Goal: Task Accomplishment & Management: Use online tool/utility

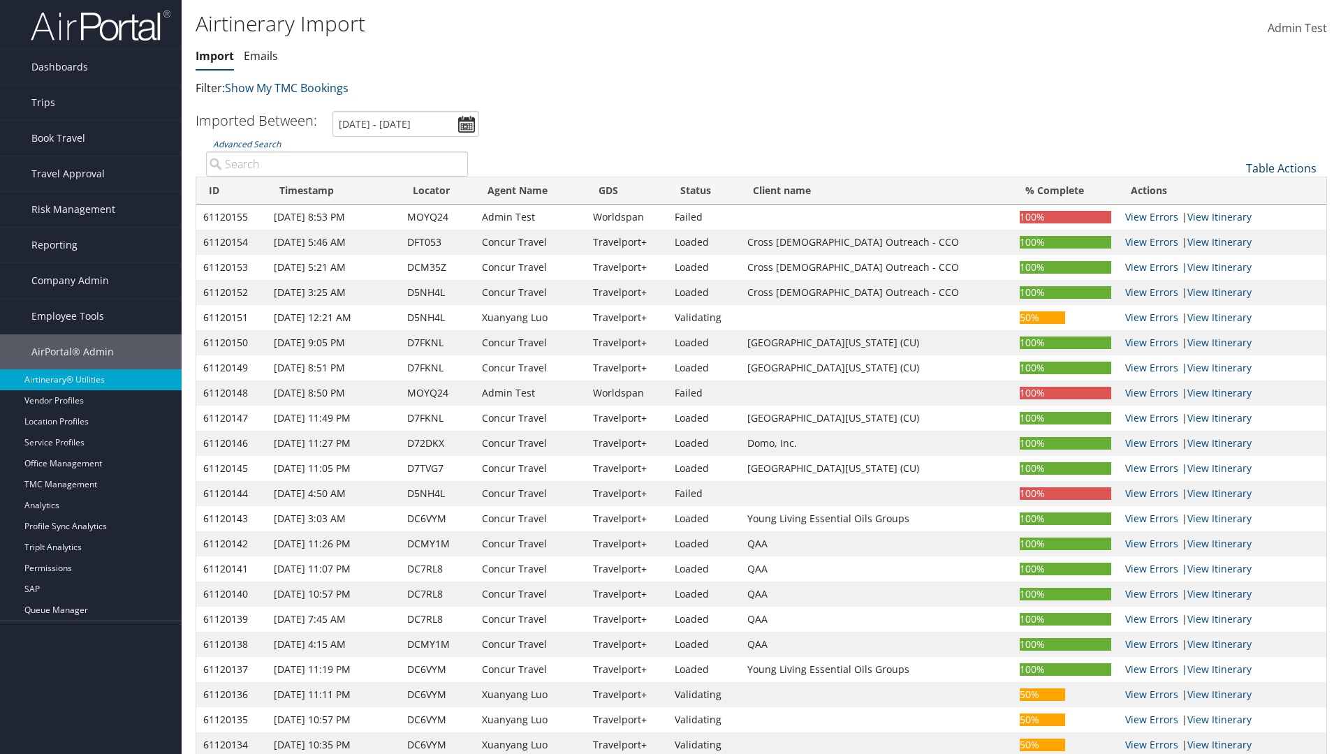
click at [1281, 168] on link "Table Actions" at bounding box center [1281, 168] width 71 height 15
click at [1234, 190] on link "Refresh" at bounding box center [1234, 190] width 184 height 24
click at [247, 138] on link "Advanced Search" at bounding box center [247, 144] width 68 height 12
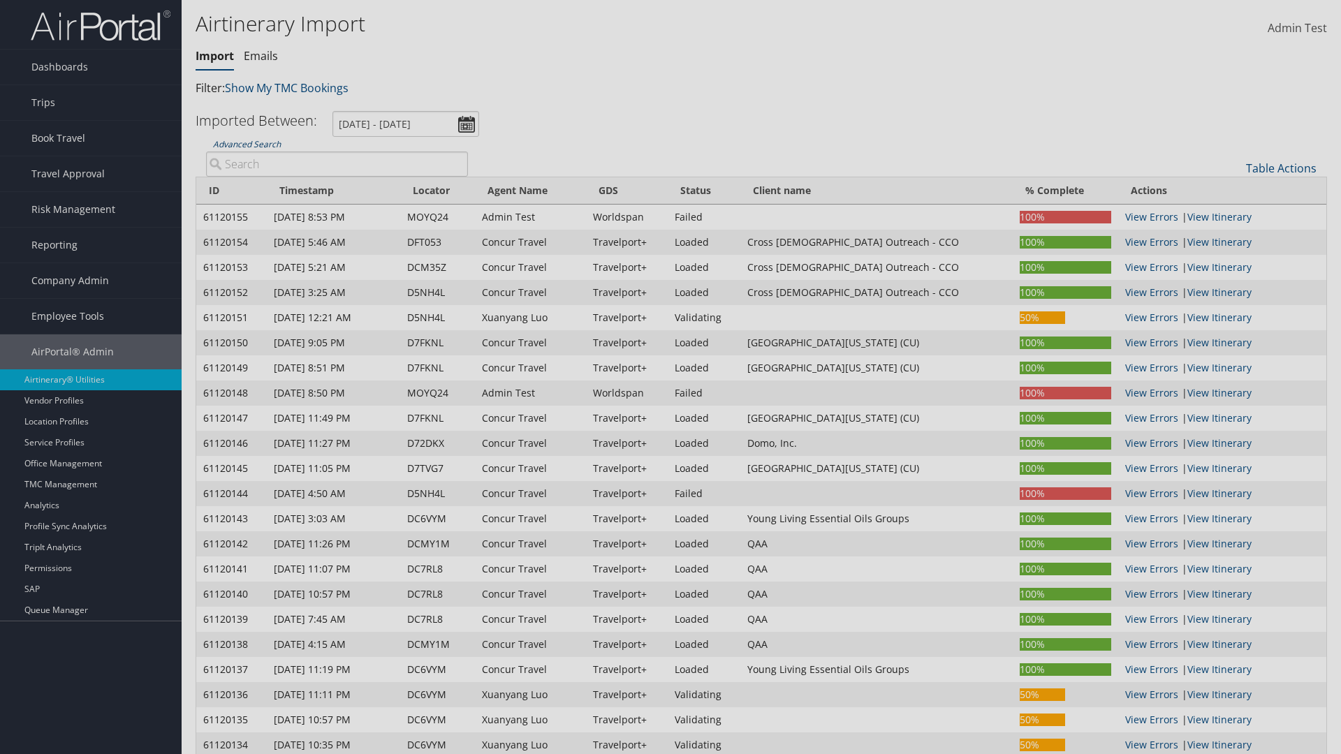
scroll to position [138, 0]
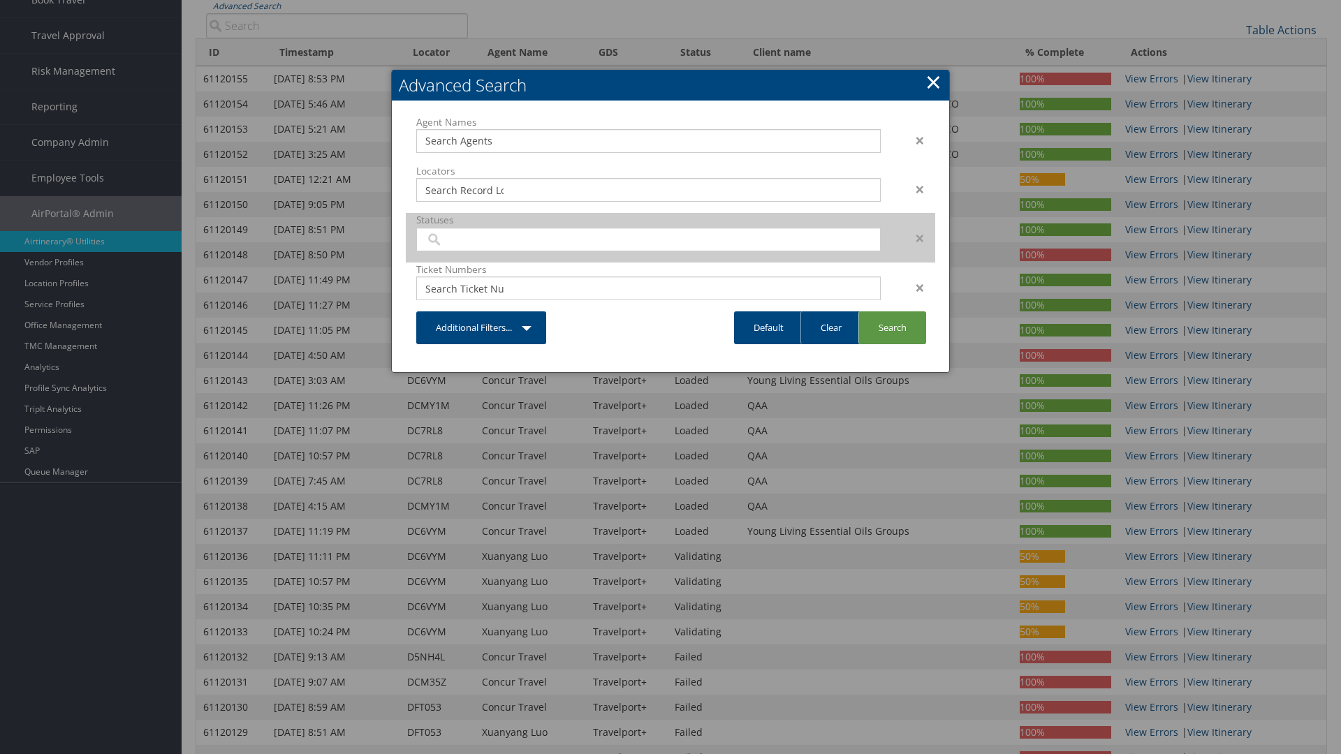
click at [464, 247] on input "search" at bounding box center [464, 240] width 78 height 14
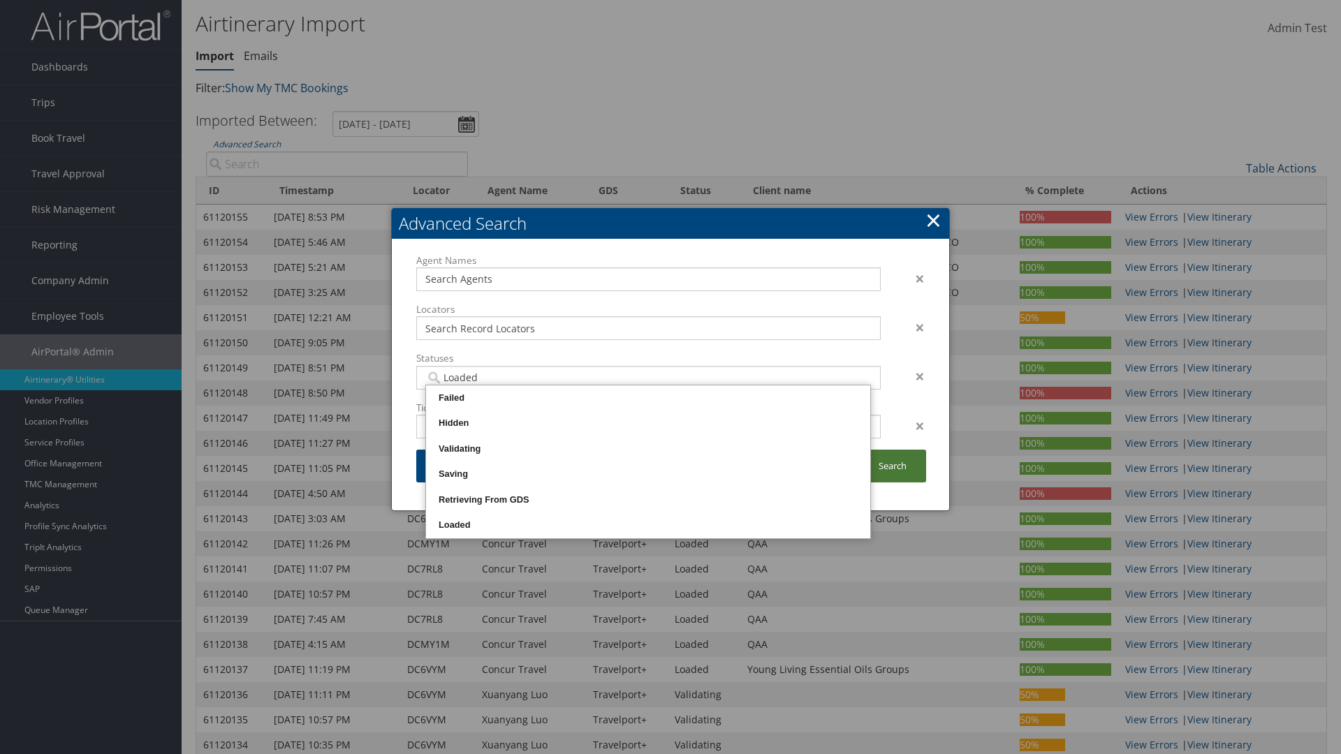
type input "Loaded"
click at [892, 466] on link "Search" at bounding box center [892, 466] width 68 height 33
type input "Loaded"
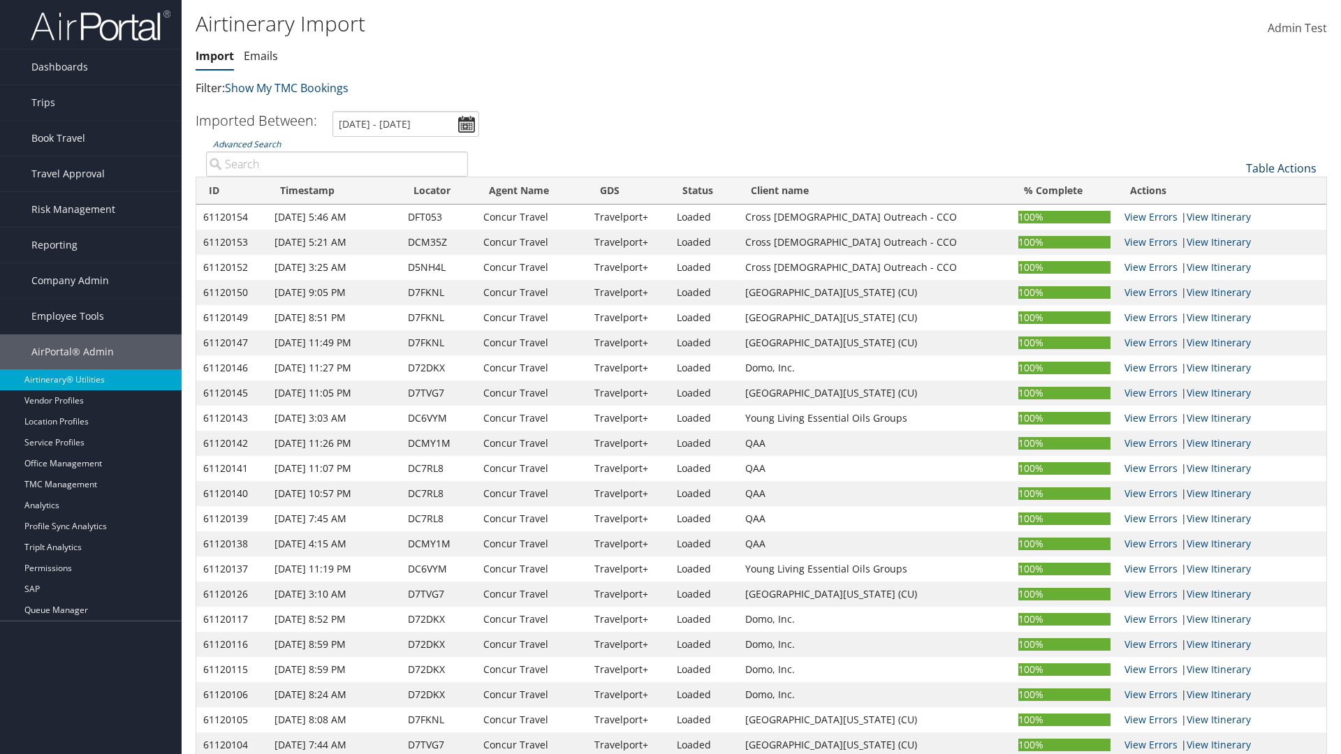
click at [1281, 168] on link "Table Actions" at bounding box center [1281, 168] width 71 height 15
click at [1234, 214] on link "Import Itinerary" at bounding box center [1234, 214] width 184 height 24
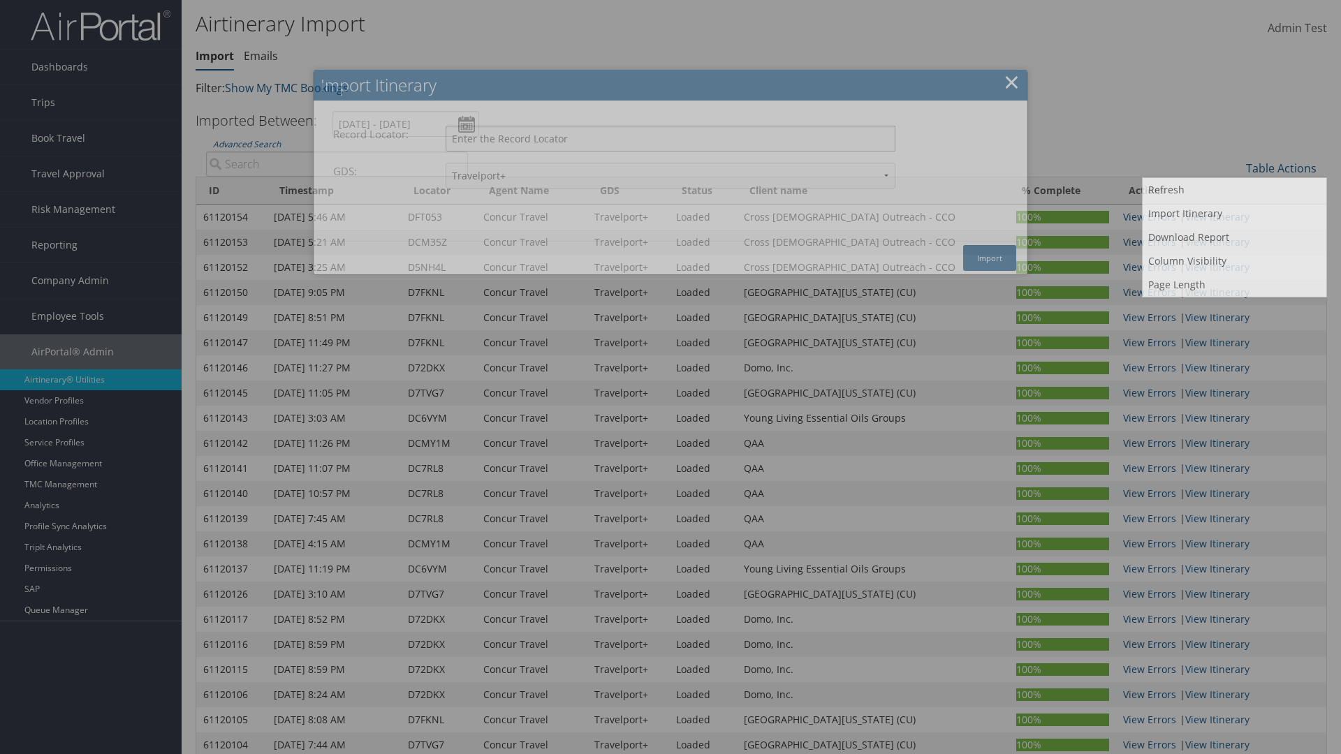
click at [670, 138] on input "Record Locator:" at bounding box center [671, 139] width 450 height 26
type input "DFT053"
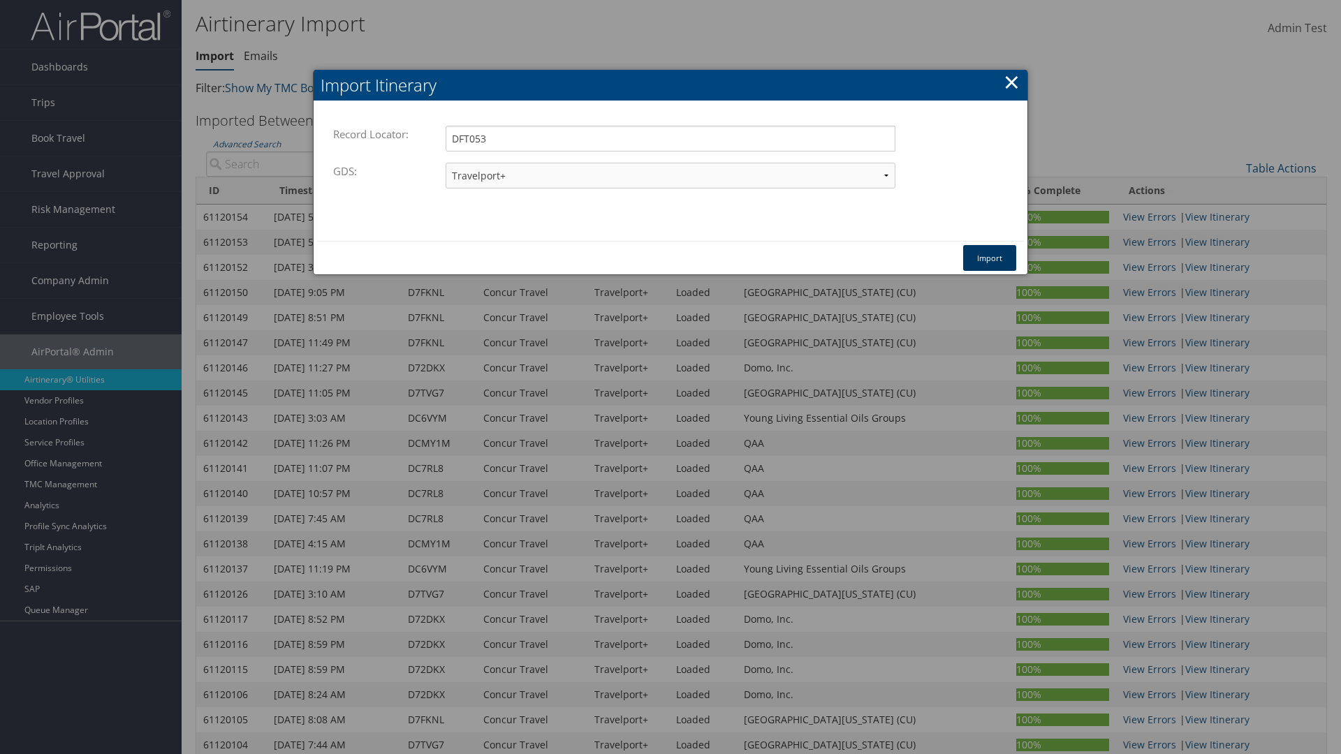
click at [990, 258] on button "Import" at bounding box center [989, 258] width 53 height 26
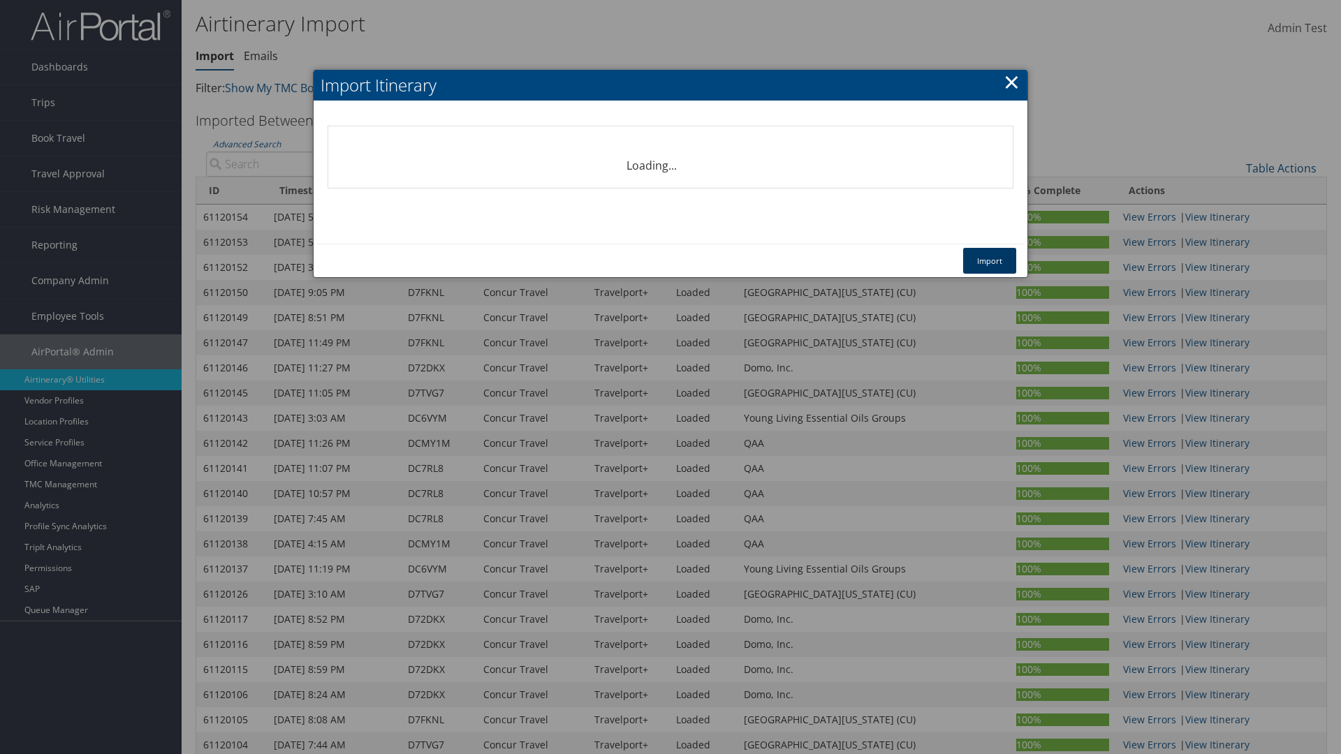
select select "1P"
